Goal: Navigation & Orientation: Find specific page/section

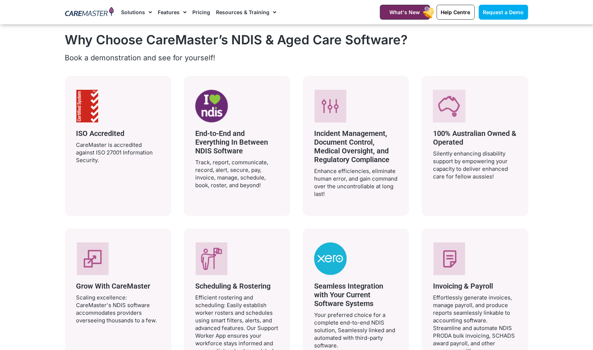
scroll to position [1394, 0]
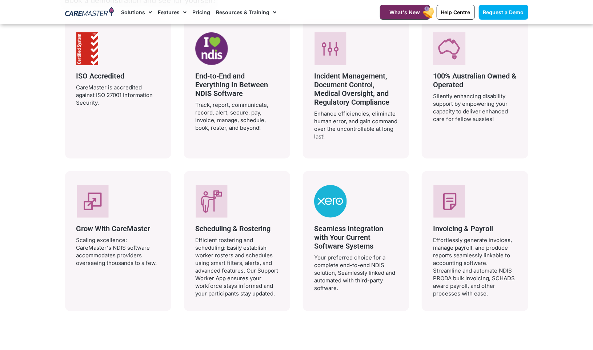
click at [444, 222] on div "Invoicing & Payroll Effortlessly generate invoices, manage payroll, and produce…" at bounding box center [475, 241] width 84 height 112
click at [445, 228] on span "Invoicing & Payroll" at bounding box center [463, 228] width 60 height 9
drag, startPoint x: 503, startPoint y: 228, endPoint x: 430, endPoint y: 226, distance: 73.4
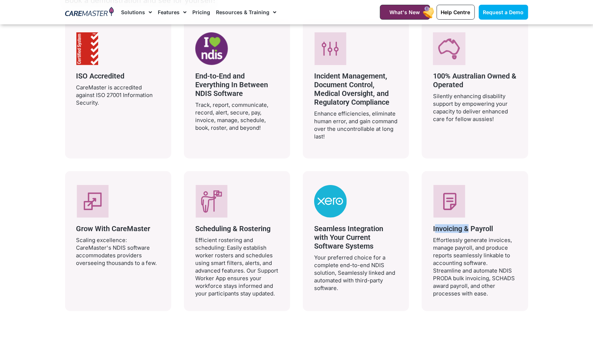
click at [430, 226] on div "Invoicing & Payroll Effortlessly generate invoices, manage payroll, and produce…" at bounding box center [475, 241] width 106 height 140
click at [435, 226] on span "Invoicing & Payroll" at bounding box center [463, 228] width 60 height 9
drag, startPoint x: 435, startPoint y: 226, endPoint x: 510, endPoint y: 228, distance: 75.6
click at [510, 228] on h3 "Invoicing & Payroll" at bounding box center [475, 228] width 84 height 9
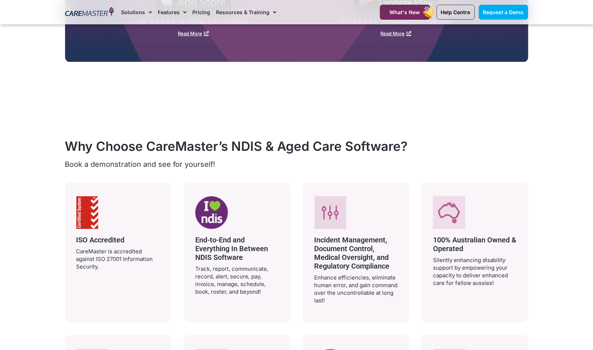
scroll to position [1055, 0]
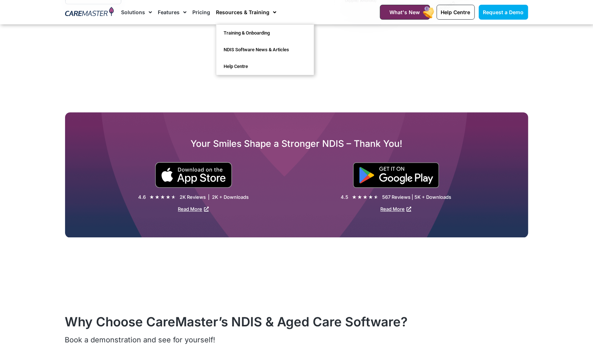
click at [229, 4] on link "Resources & Training" at bounding box center [246, 12] width 60 height 24
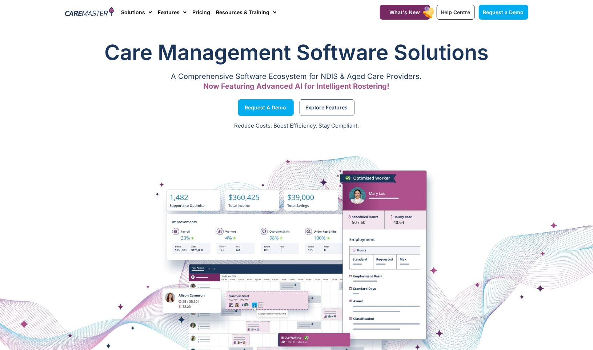
click at [229, 4] on link "Resources & Training" at bounding box center [246, 12] width 60 height 24
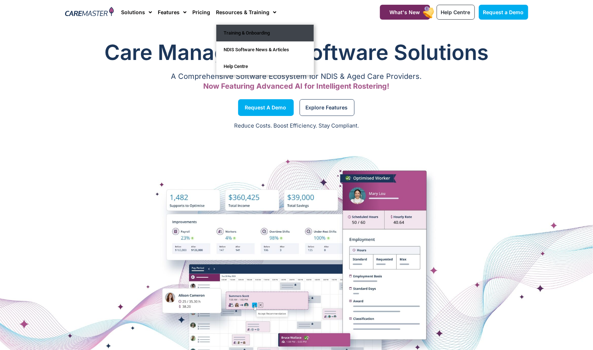
click at [235, 30] on link "Training & Onboarding" at bounding box center [264, 33] width 97 height 17
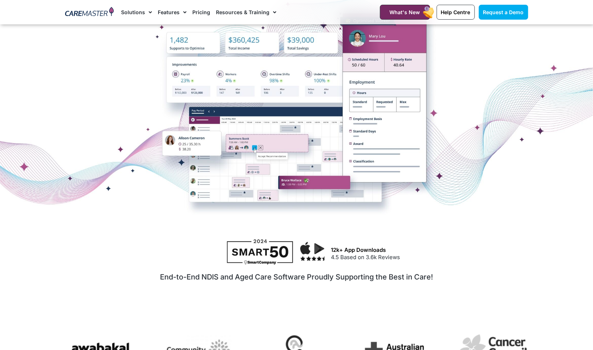
scroll to position [155, 0]
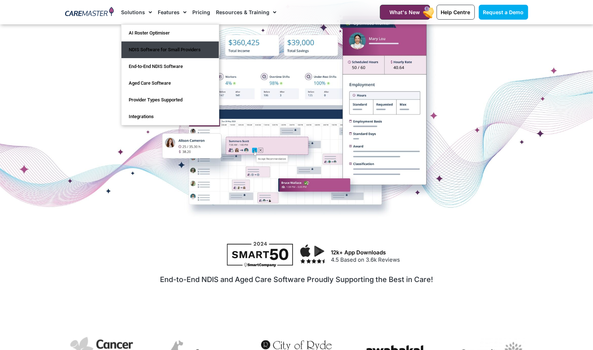
click at [147, 47] on link "NDIS Software for Small Providers" at bounding box center [169, 49] width 97 height 17
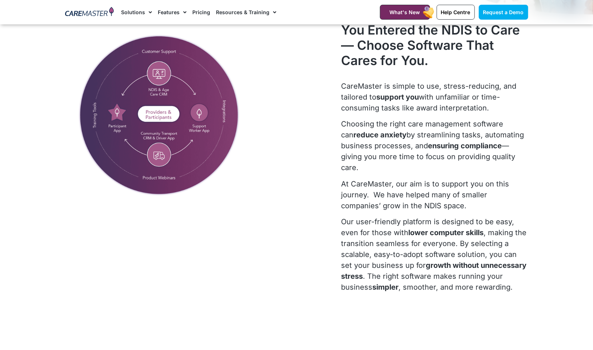
scroll to position [237, 0]
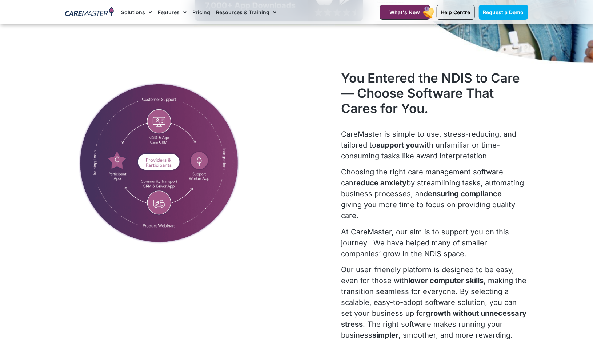
click at [80, 11] on img at bounding box center [89, 12] width 49 height 11
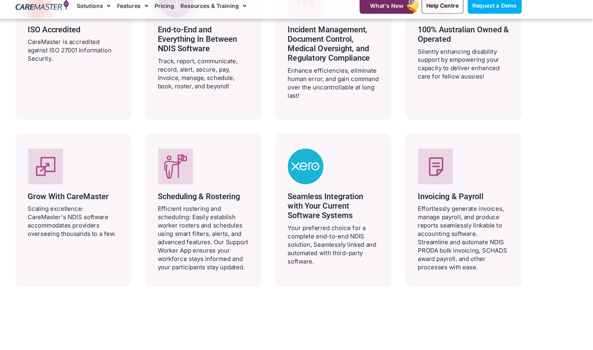
scroll to position [1436, 0]
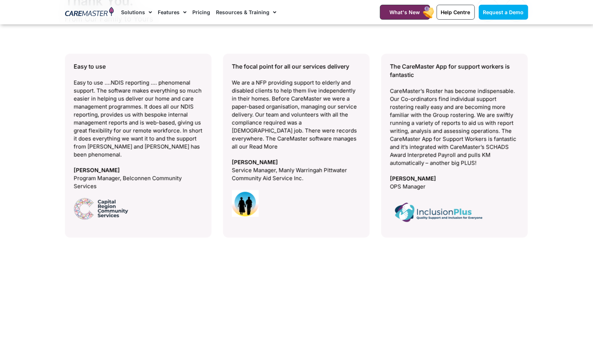
scroll to position [3045, 0]
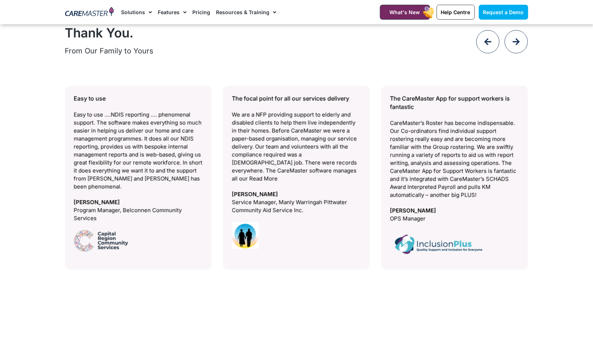
click at [90, 10] on img at bounding box center [89, 12] width 49 height 11
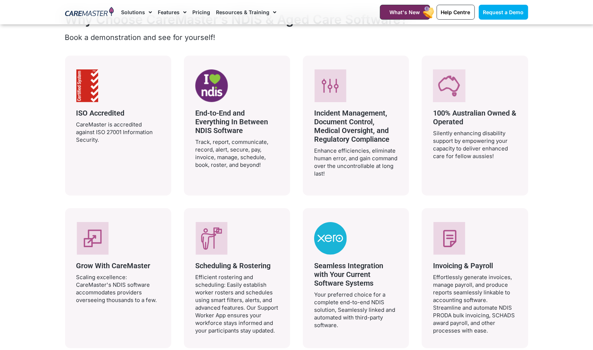
scroll to position [1358, 0]
